Goal: Transaction & Acquisition: Purchase product/service

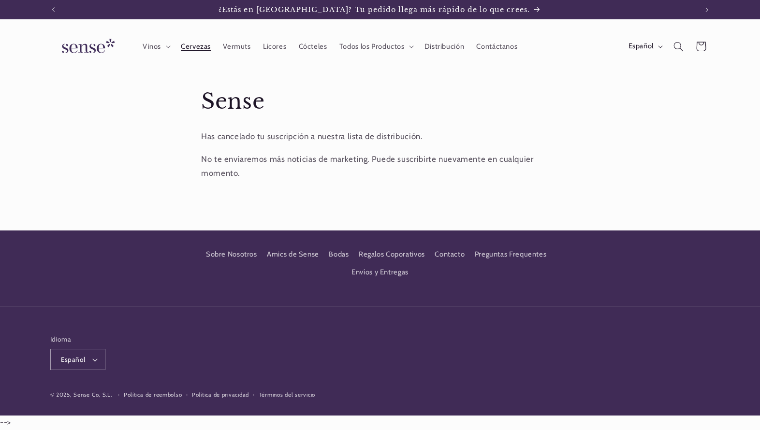
click at [207, 44] on span "Cervezas" at bounding box center [196, 46] width 30 height 9
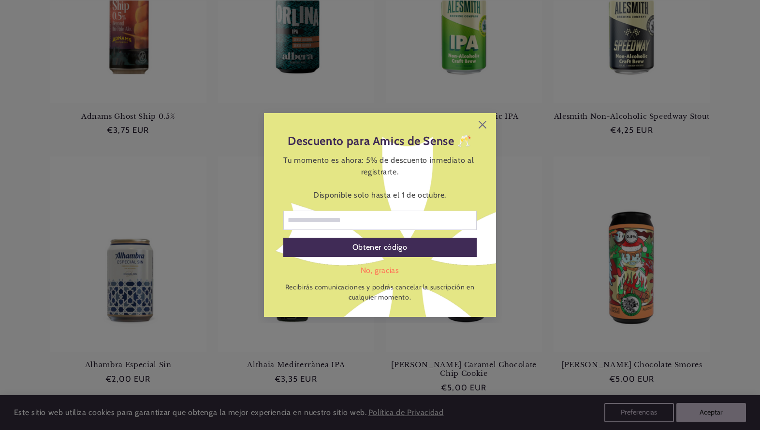
scroll to position [265, 0]
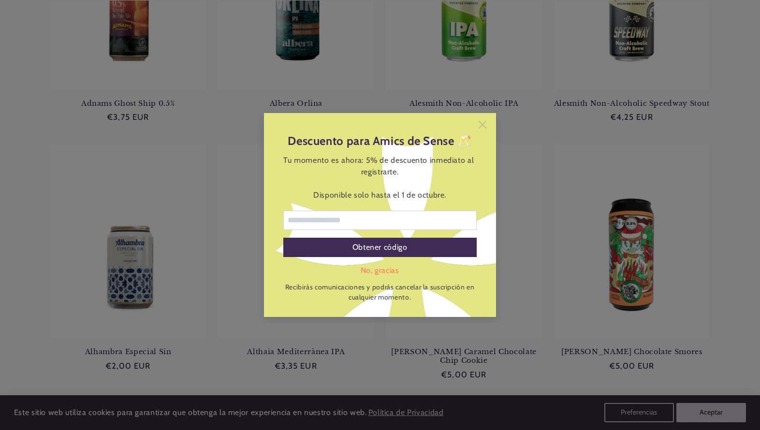
click at [484, 121] on icon at bounding box center [483, 125] width 8 height 8
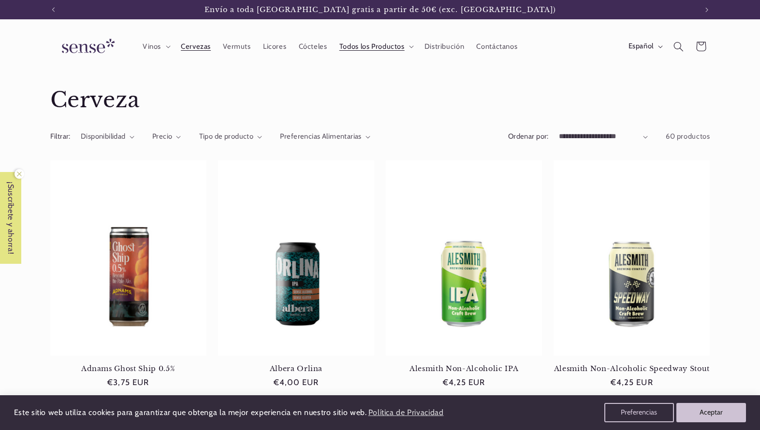
scroll to position [0, 0]
click at [162, 48] on summary "Vinos" at bounding box center [155, 46] width 38 height 21
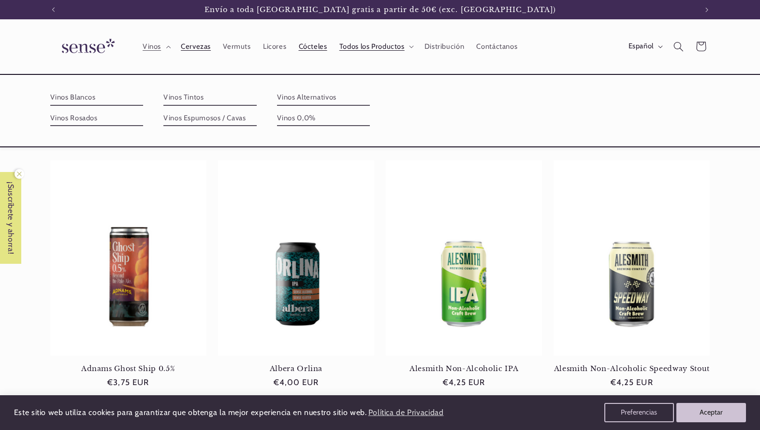
click at [294, 51] on link "Cócteles" at bounding box center [313, 46] width 41 height 21
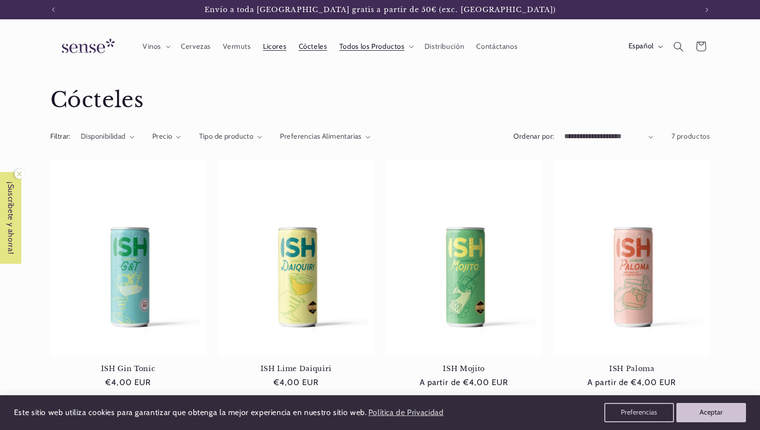
click at [264, 50] on span "Licores" at bounding box center [274, 46] width 23 height 9
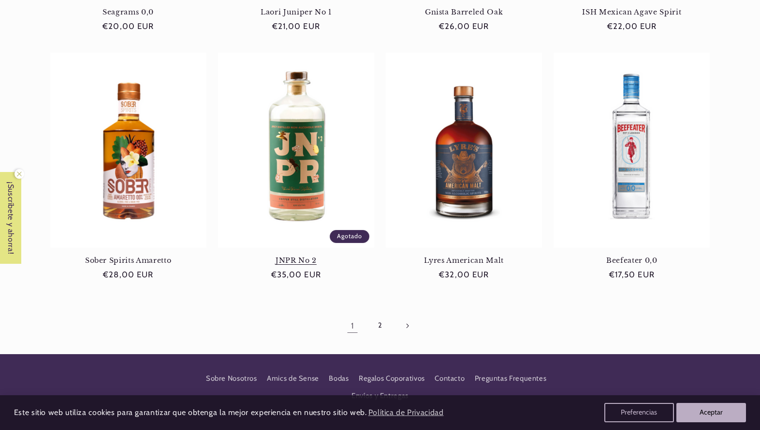
scroll to position [865, 0]
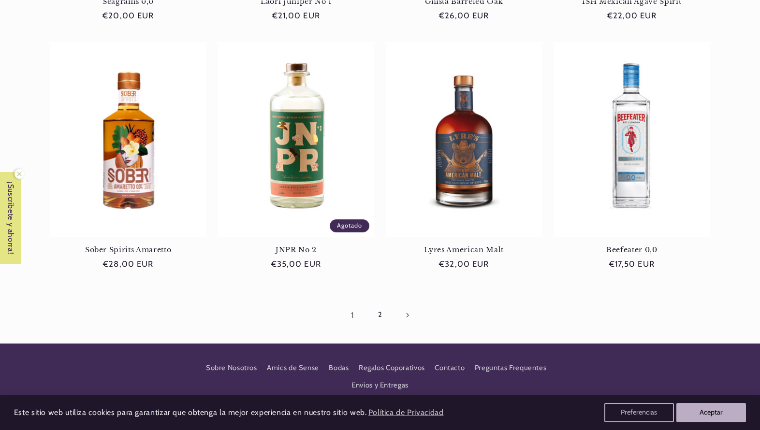
click at [374, 318] on link "2" at bounding box center [380, 315] width 22 height 22
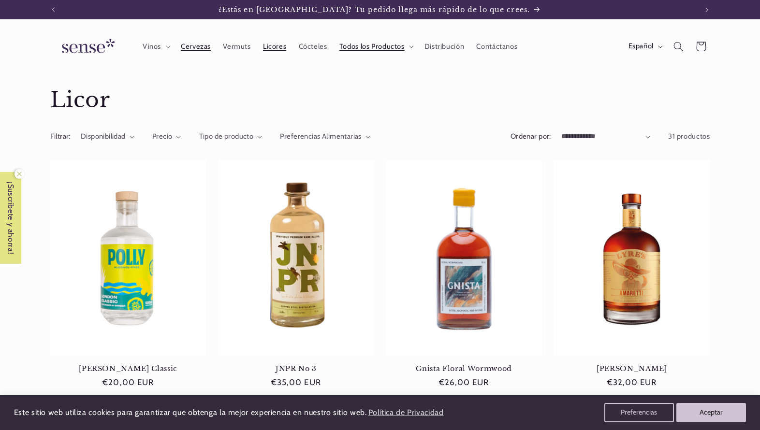
click at [189, 45] on span "Cervezas" at bounding box center [196, 46] width 30 height 9
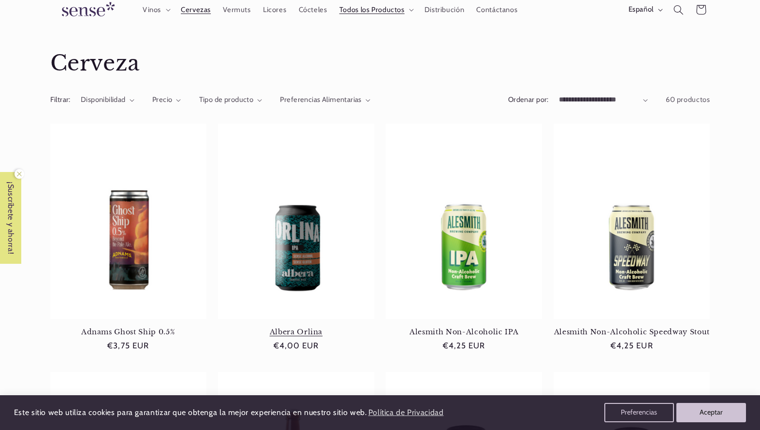
scroll to position [44, 0]
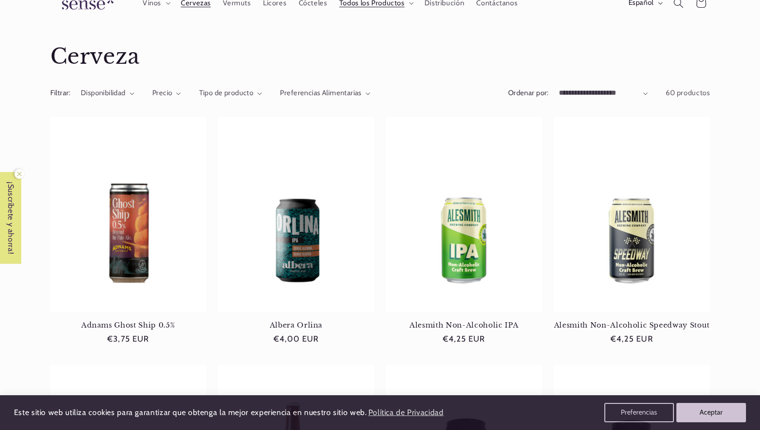
click at [225, 99] on details "Tipo de producto 0 seleccionados Restablecer Tipo de producto Cervezas (60) Cer…" at bounding box center [230, 97] width 63 height 18
click at [226, 87] on div "Filtrar: Disponibilidad 0 seleccionados Restablecer Disponibilidad En existenci…" at bounding box center [380, 96] width 660 height 26
click at [226, 94] on span "Tipo de producto" at bounding box center [226, 92] width 55 height 9
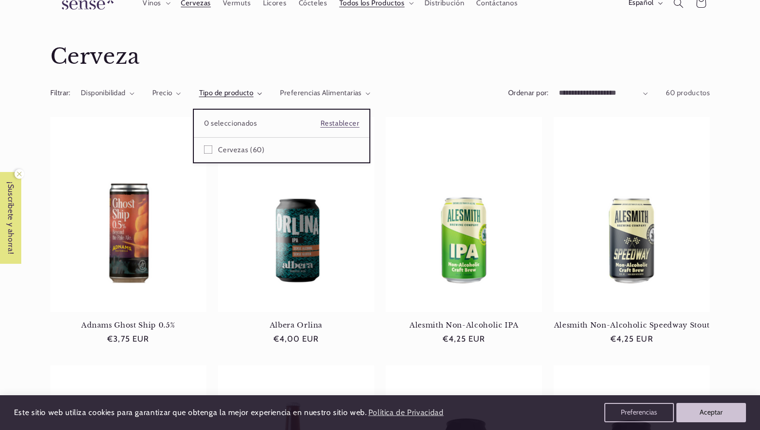
click at [248, 88] on summary "Tipo de producto" at bounding box center [230, 93] width 63 height 11
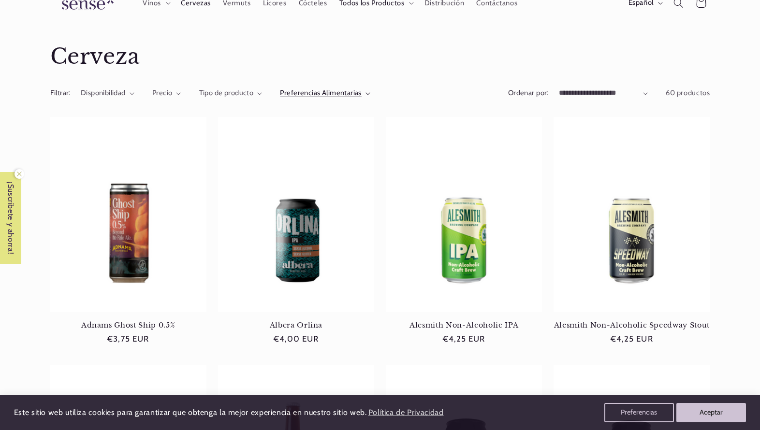
click at [282, 92] on span "Preferencias Alimentarias" at bounding box center [321, 92] width 82 height 9
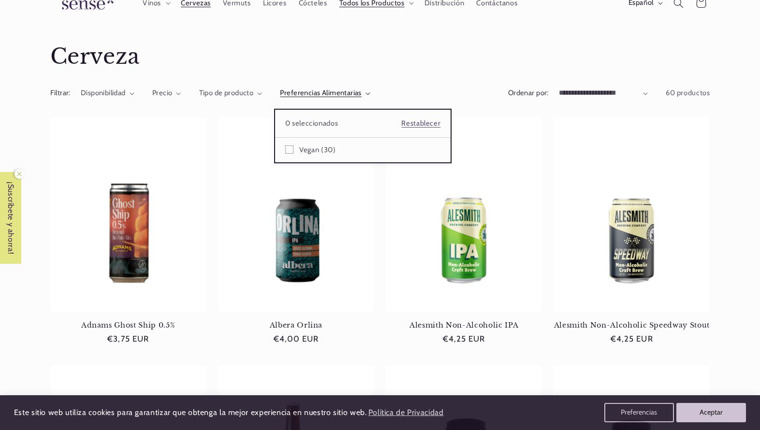
click at [282, 92] on summary "Preferencias Alimentarias" at bounding box center [325, 93] width 90 height 11
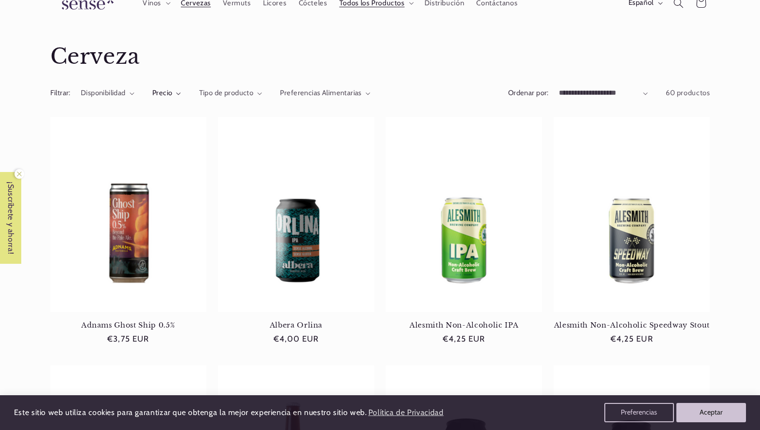
click at [165, 90] on span "Precio" at bounding box center [162, 92] width 20 height 9
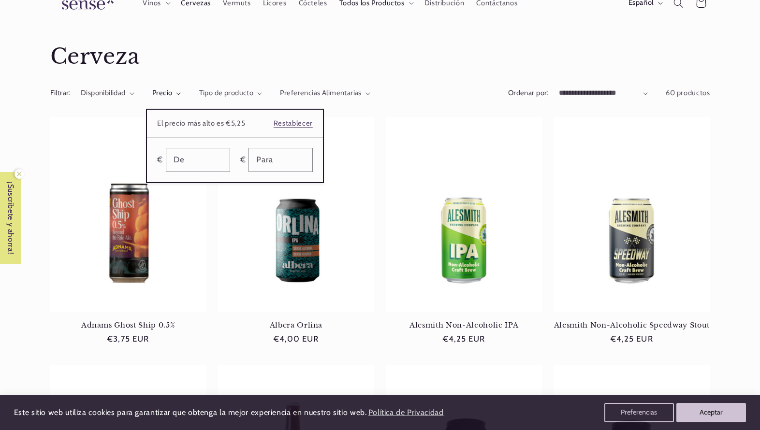
click at [165, 90] on summary "Precio" at bounding box center [166, 93] width 29 height 11
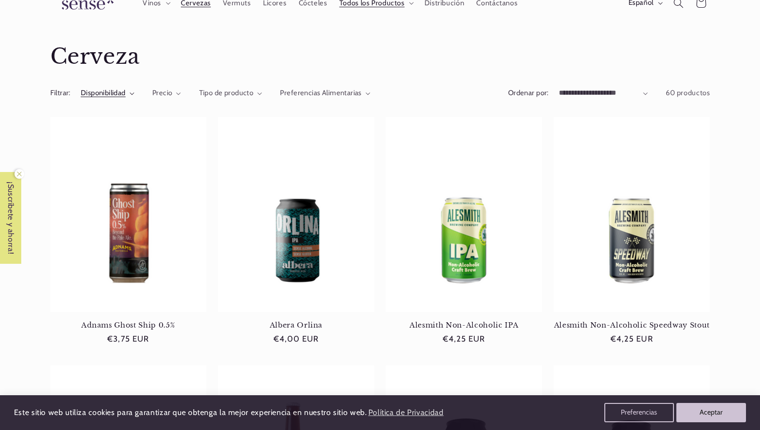
click at [130, 88] on summary "Disponibilidad" at bounding box center [108, 93] width 54 height 11
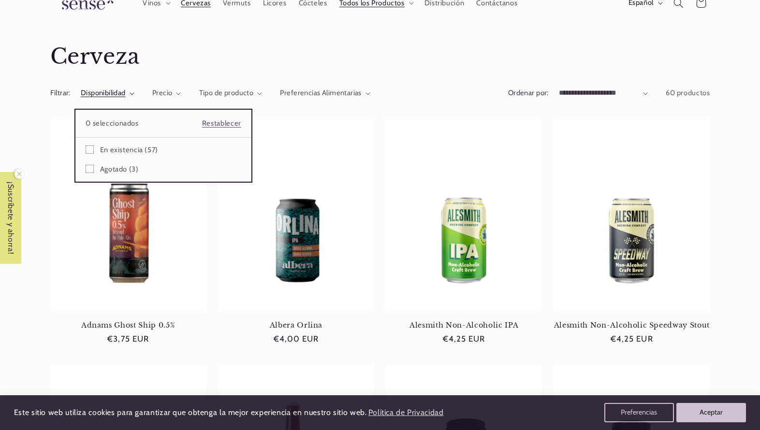
click at [130, 88] on summary "Disponibilidad" at bounding box center [108, 93] width 54 height 11
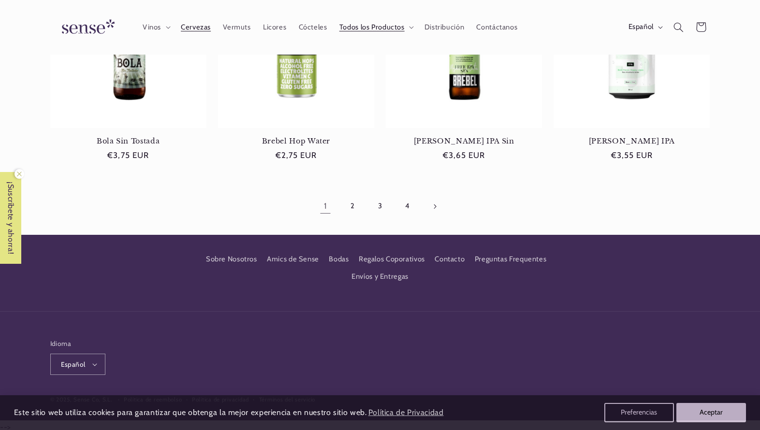
scroll to position [991, 0]
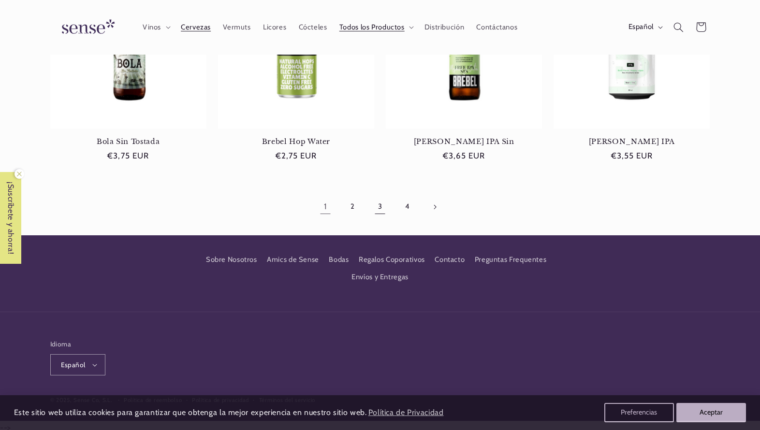
click at [382, 203] on link "3" at bounding box center [380, 207] width 22 height 22
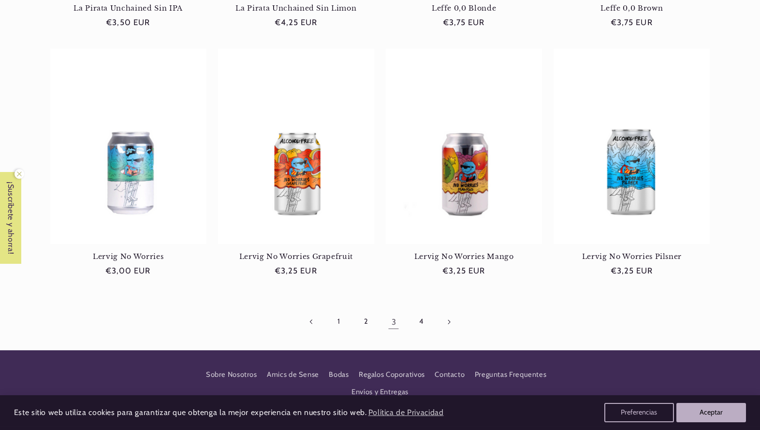
scroll to position [856, 0]
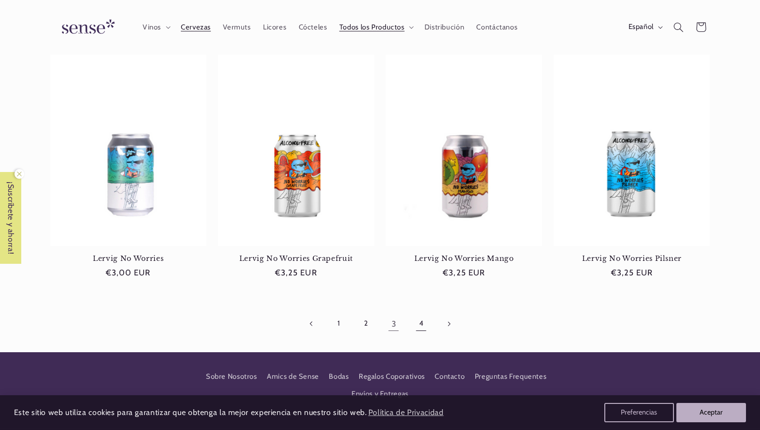
click at [420, 324] on link "4" at bounding box center [421, 324] width 22 height 22
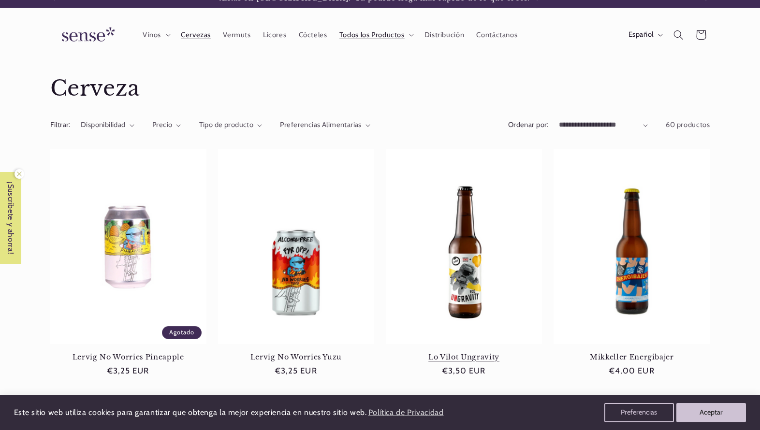
scroll to position [12, 0]
